Goal: Task Accomplishment & Management: Use online tool/utility

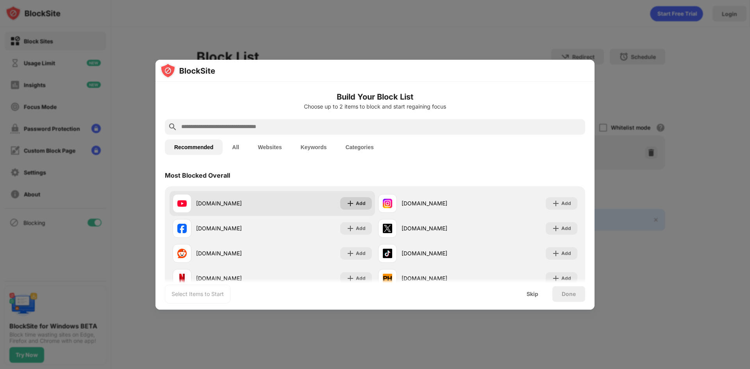
click at [357, 206] on div "Add" at bounding box center [361, 204] width 10 height 8
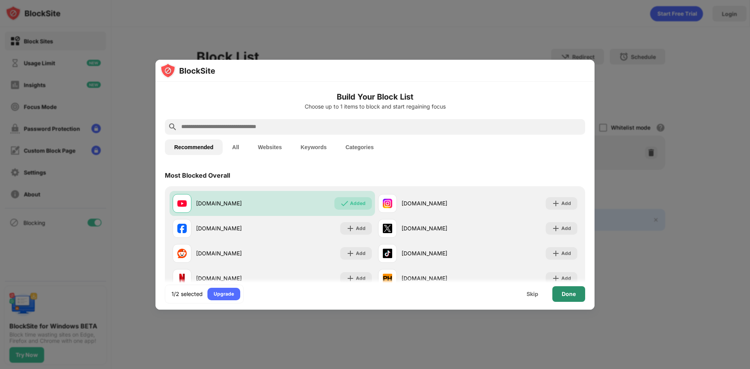
click at [574, 298] on div "Done" at bounding box center [568, 294] width 33 height 16
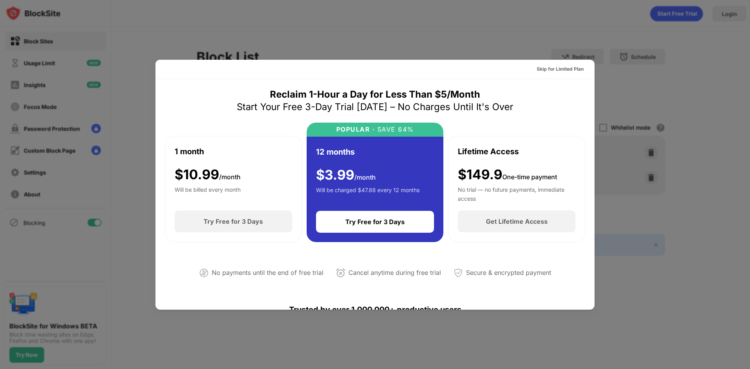
click at [702, 87] on div at bounding box center [375, 184] width 750 height 369
